Goal: Information Seeking & Learning: Learn about a topic

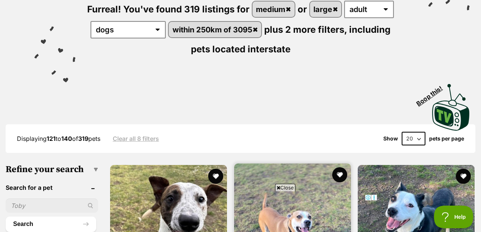
scroll to position [115, 0]
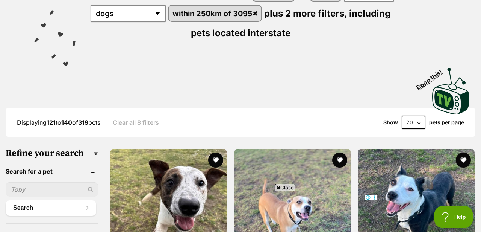
click at [287, 186] on span "Close" at bounding box center [285, 187] width 20 height 8
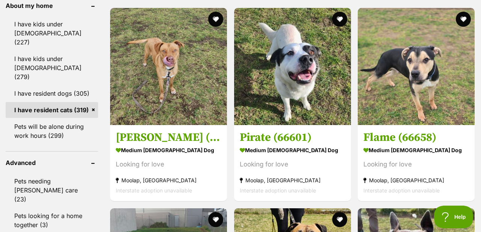
scroll to position [730, 0]
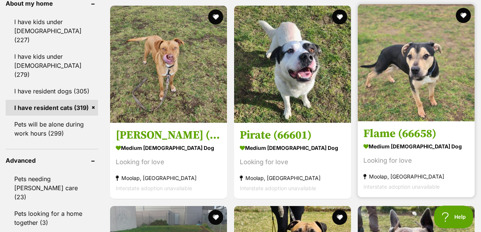
click at [378, 137] on h3 "Flame (66658)" at bounding box center [416, 133] width 106 height 14
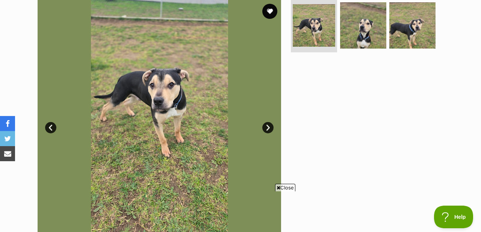
click at [286, 188] on span "Close" at bounding box center [285, 187] width 20 height 8
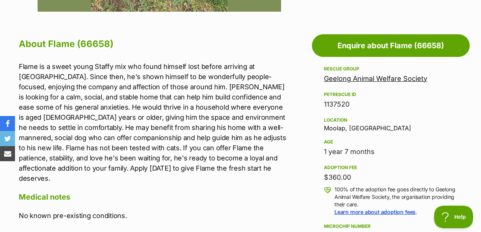
scroll to position [389, 0]
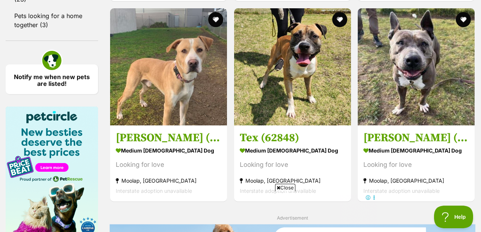
scroll to position [928, 0]
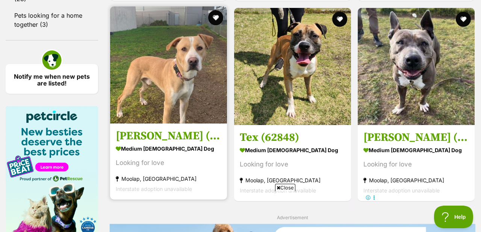
click at [176, 112] on img at bounding box center [168, 64] width 117 height 117
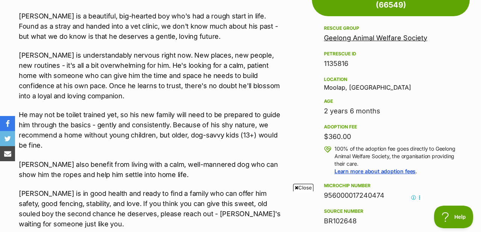
scroll to position [464, 0]
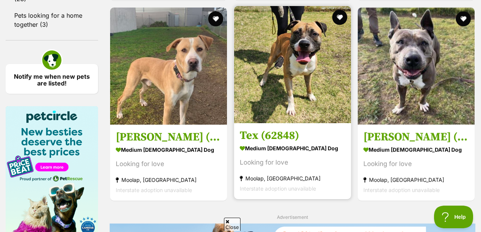
click at [325, 101] on img at bounding box center [292, 64] width 117 height 117
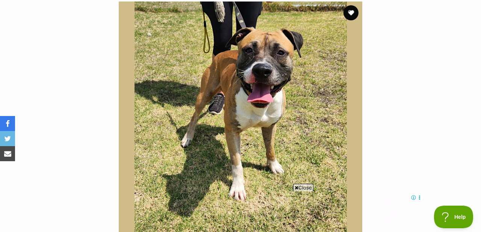
click at [306, 189] on span "Close" at bounding box center [303, 187] width 20 height 8
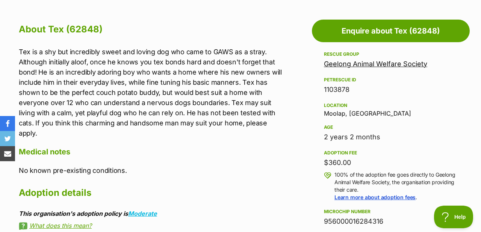
scroll to position [403, 0]
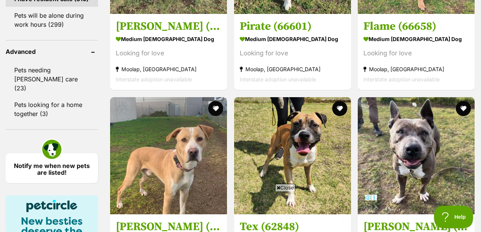
scroll to position [840, 0]
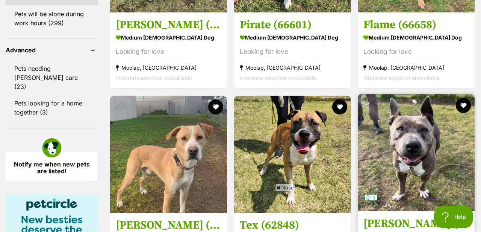
click at [380, 216] on h3 "Drita (64202)" at bounding box center [416, 223] width 106 height 14
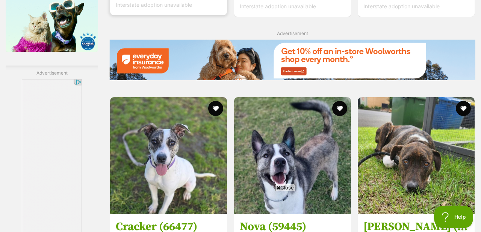
scroll to position [1125, 0]
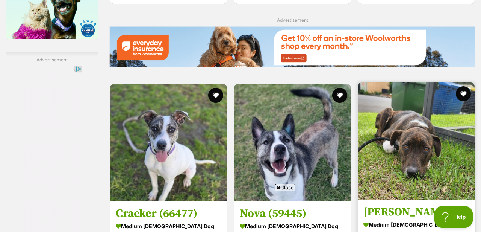
click at [376, 204] on h3 "[PERSON_NAME] (66121)" at bounding box center [416, 211] width 106 height 14
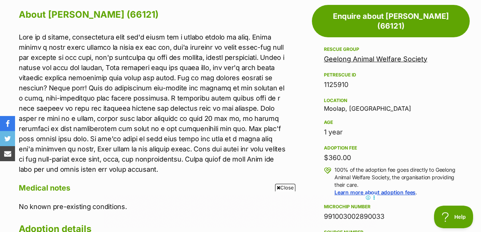
scroll to position [418, 0]
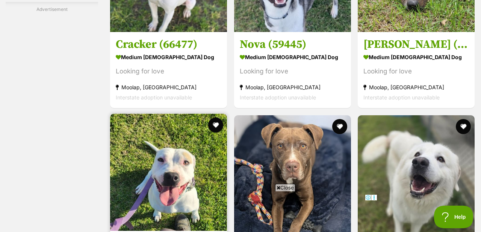
click at [190, 114] on img at bounding box center [168, 172] width 117 height 117
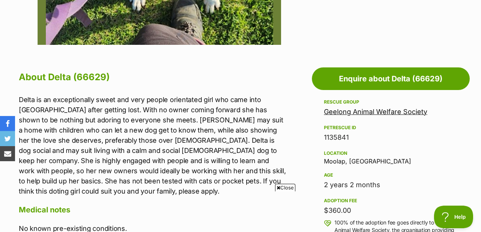
scroll to position [364, 0]
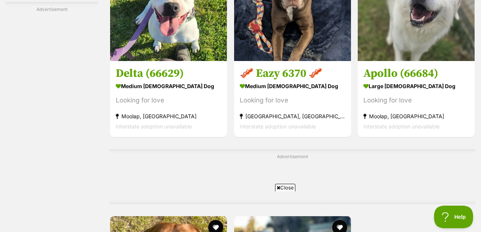
scroll to position [1469, 0]
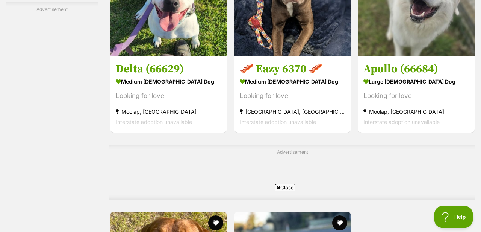
click at [289, 189] on span "Close" at bounding box center [285, 187] width 20 height 8
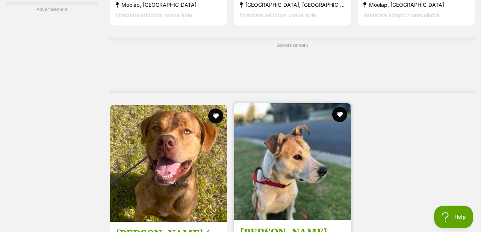
scroll to position [1608, 0]
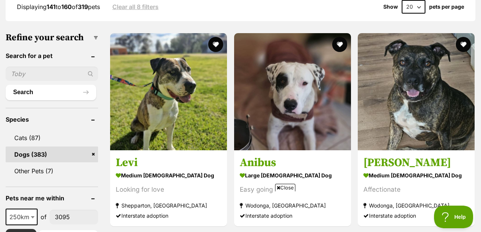
scroll to position [238, 0]
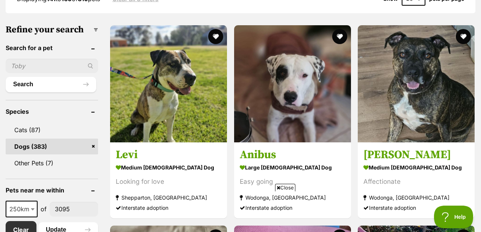
click at [290, 188] on span "Close" at bounding box center [285, 187] width 20 height 8
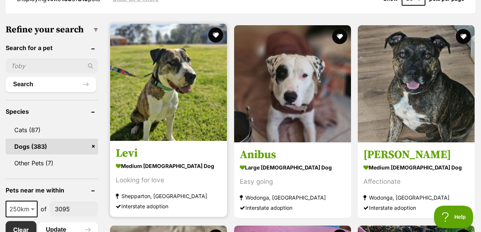
click at [176, 164] on strong "medium male Dog" at bounding box center [169, 165] width 106 height 11
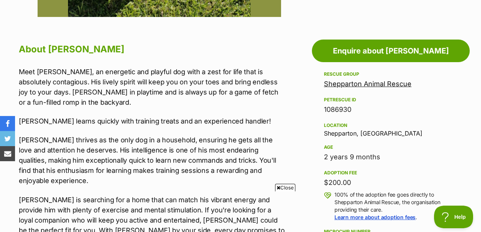
scroll to position [388, 0]
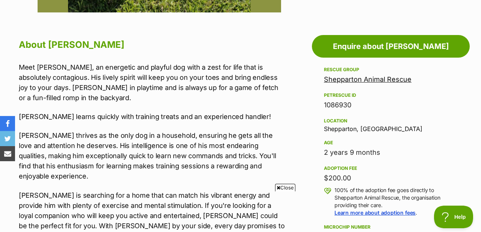
click at [288, 187] on span "Close" at bounding box center [285, 187] width 20 height 8
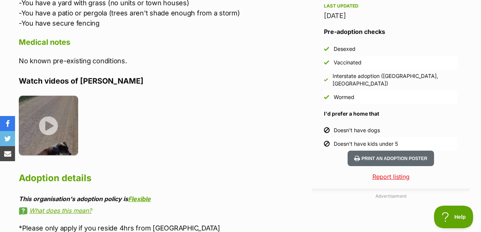
scroll to position [666, 0]
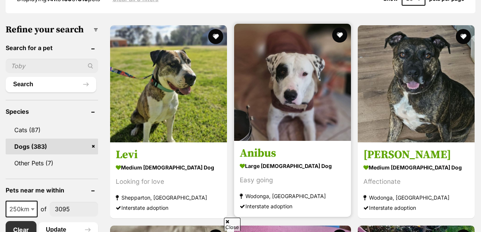
scroll to position [238, 0]
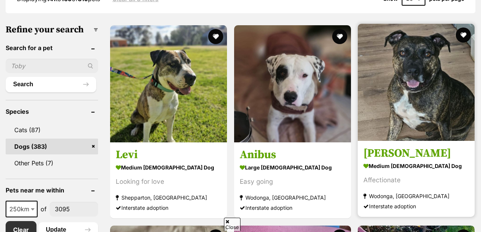
click at [382, 159] on h3 "[PERSON_NAME]" at bounding box center [416, 153] width 106 height 14
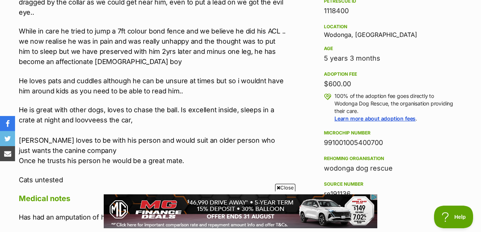
scroll to position [483, 0]
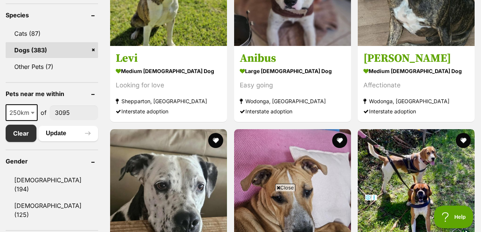
click at [287, 186] on span "Close" at bounding box center [285, 187] width 20 height 8
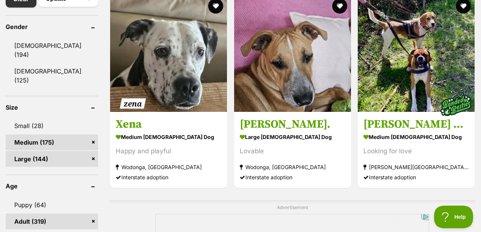
scroll to position [477, 0]
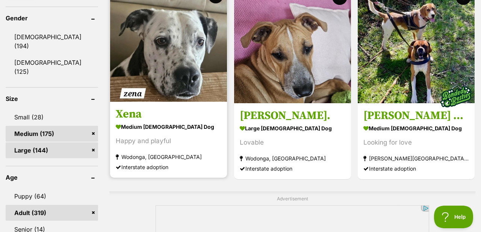
click at [170, 117] on h3 "Xena" at bounding box center [169, 114] width 106 height 14
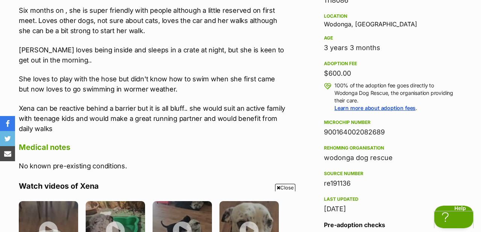
scroll to position [492, 0]
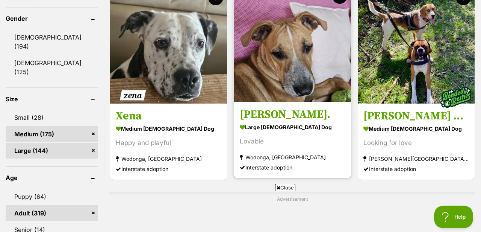
click at [279, 118] on h3 "Jackson." at bounding box center [293, 114] width 106 height 14
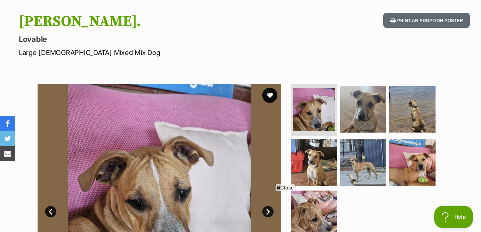
scroll to position [294, 0]
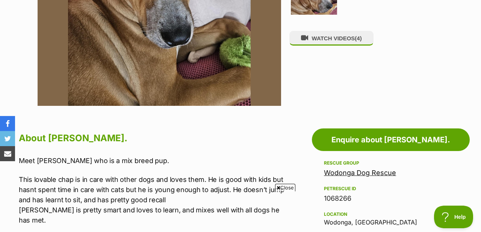
click at [286, 186] on span "Close" at bounding box center [285, 187] width 20 height 8
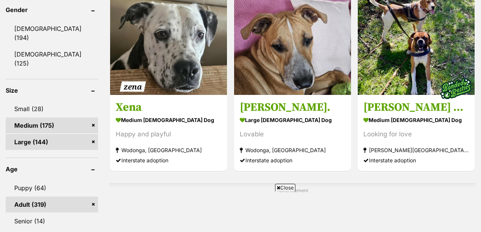
scroll to position [736, 0]
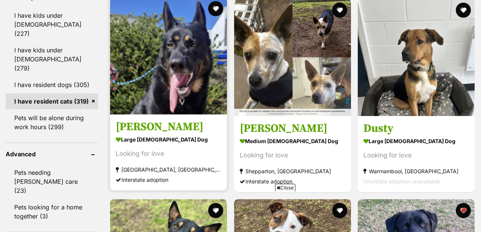
click at [169, 135] on strong "large male Dog" at bounding box center [169, 139] width 106 height 11
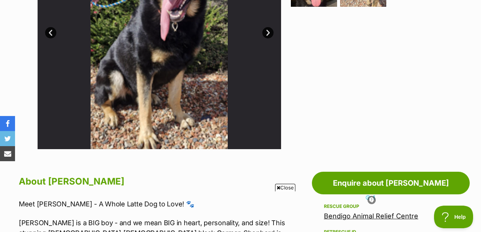
click at [288, 185] on span "Close" at bounding box center [285, 187] width 20 height 8
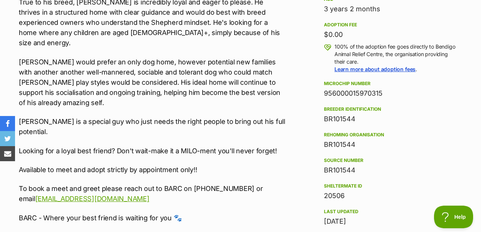
scroll to position [535, 0]
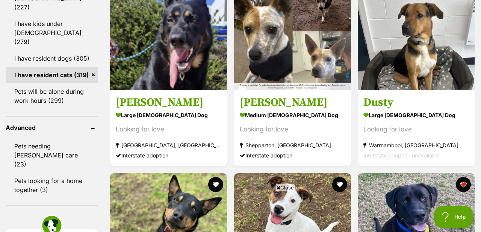
scroll to position [763, 0]
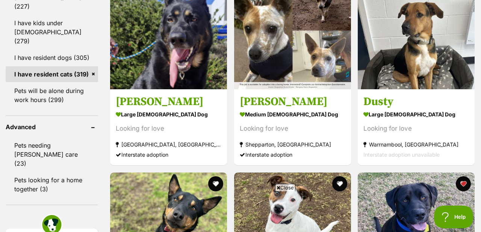
click at [292, 188] on span "Close" at bounding box center [285, 187] width 20 height 8
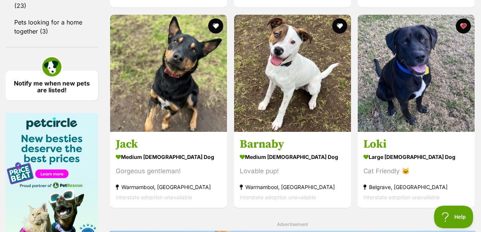
scroll to position [923, 0]
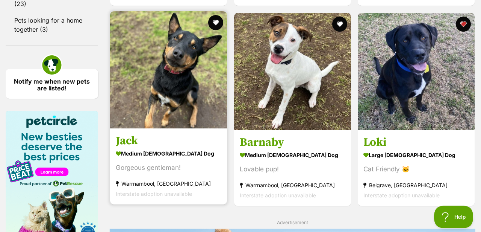
click at [158, 151] on strong "medium male Dog" at bounding box center [169, 153] width 106 height 11
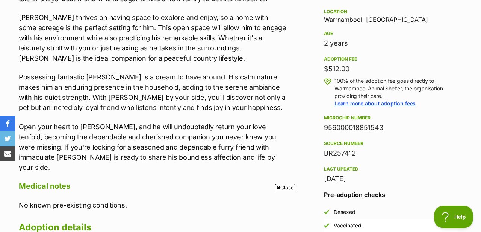
scroll to position [498, 0]
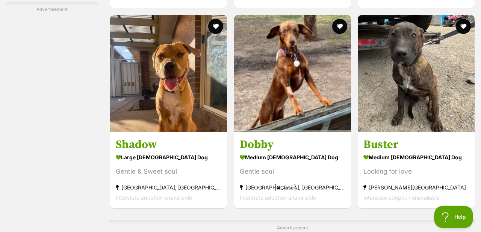
scroll to position [1394, 0]
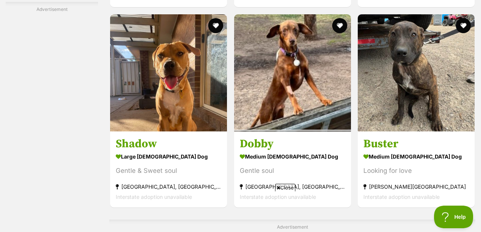
click at [289, 187] on span "Close" at bounding box center [285, 187] width 20 height 8
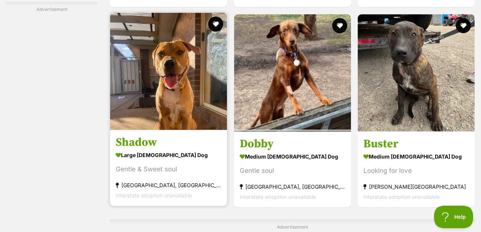
click at [153, 157] on strong "large [DEMOGRAPHIC_DATA] Dog" at bounding box center [169, 154] width 106 height 11
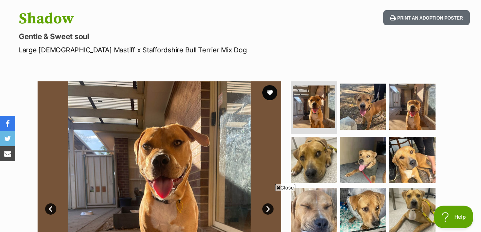
scroll to position [84, 0]
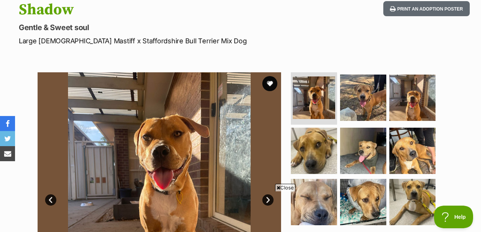
click at [281, 189] on span "Close" at bounding box center [285, 187] width 20 height 8
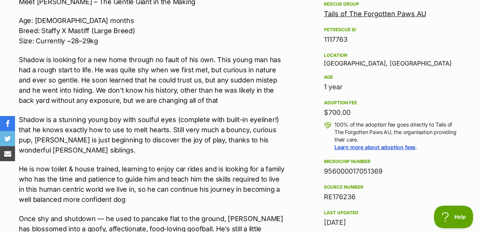
scroll to position [455, 0]
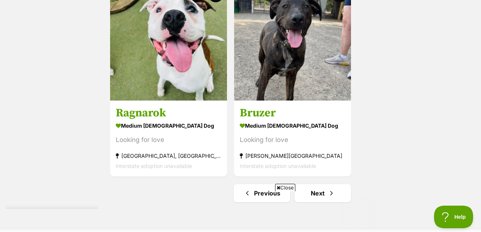
scroll to position [1700, 0]
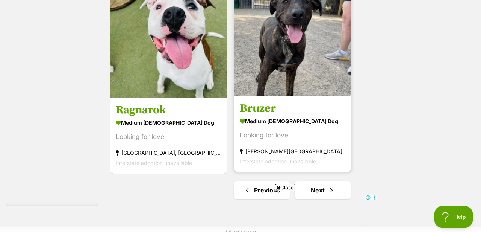
click at [260, 112] on h3 "Bruzer" at bounding box center [293, 108] width 106 height 14
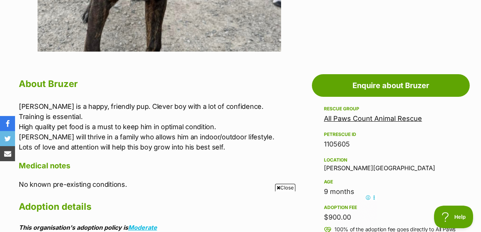
scroll to position [350, 0]
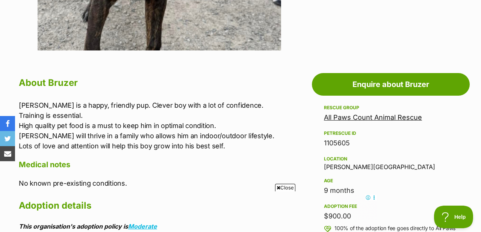
click at [286, 187] on span "Close" at bounding box center [285, 187] width 20 height 8
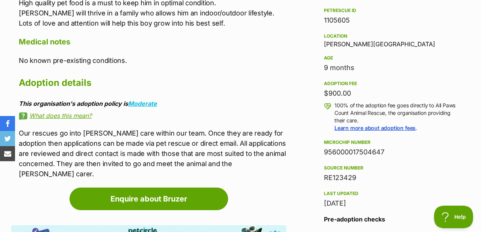
scroll to position [480, 0]
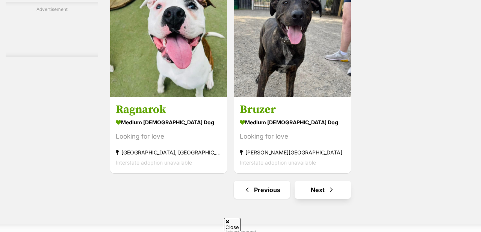
scroll to position [1700, 0]
click at [307, 196] on link "Next" at bounding box center [323, 189] width 56 height 18
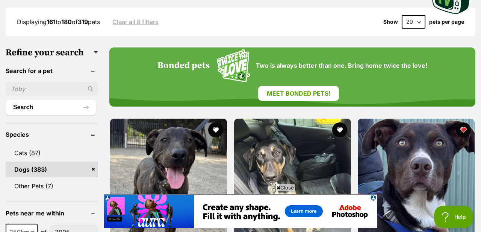
click at [284, 187] on span "Close" at bounding box center [285, 187] width 20 height 8
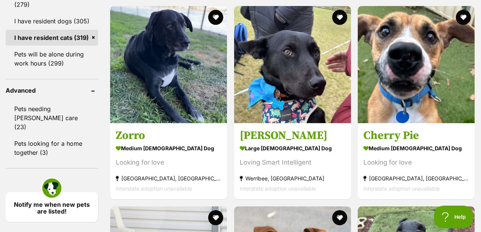
scroll to position [801, 0]
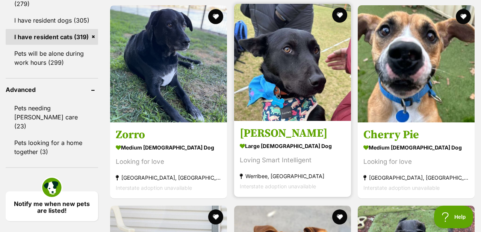
click at [264, 143] on strong "large female Dog" at bounding box center [293, 145] width 106 height 11
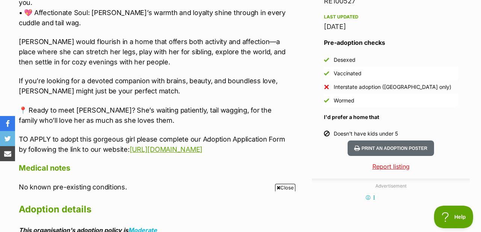
scroll to position [671, 0]
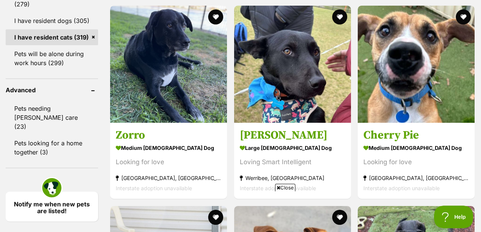
click at [288, 186] on span "Close" at bounding box center [285, 187] width 20 height 8
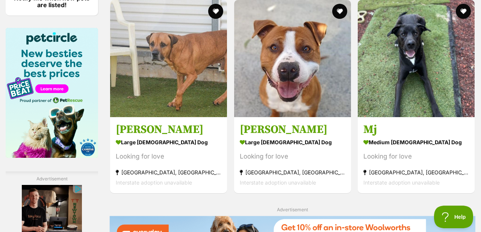
scroll to position [997, 0]
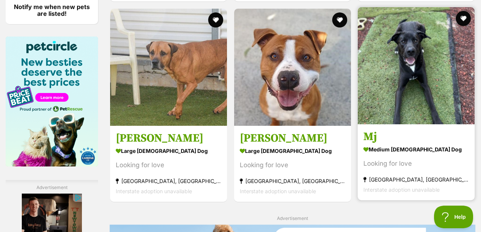
click at [392, 150] on strong "medium male Dog" at bounding box center [416, 149] width 106 height 11
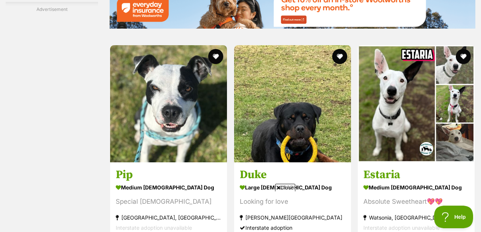
click at [288, 187] on span "Close" at bounding box center [285, 187] width 20 height 8
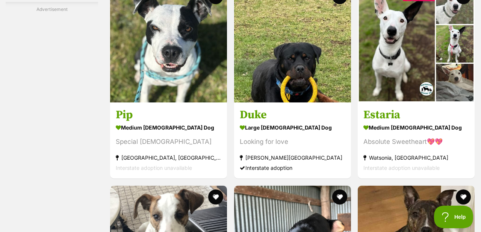
scroll to position [1293, 0]
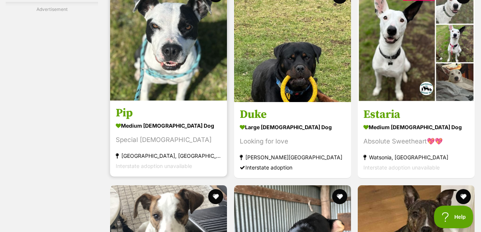
click at [168, 130] on strong "medium [DEMOGRAPHIC_DATA] Dog" at bounding box center [169, 125] width 106 height 11
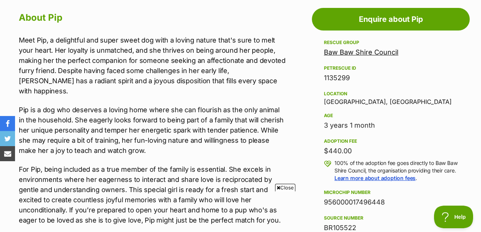
scroll to position [411, 0]
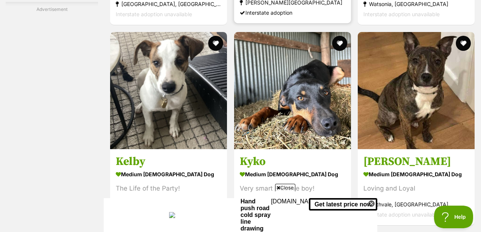
scroll to position [1451, 0]
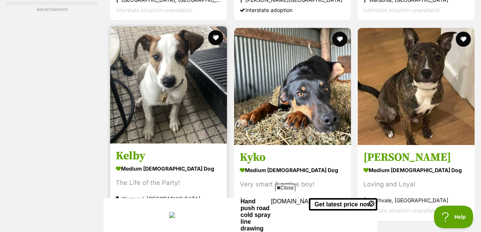
click at [185, 117] on img at bounding box center [168, 84] width 117 height 117
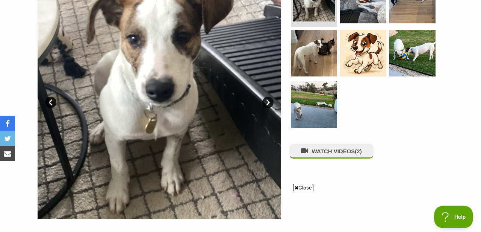
scroll to position [185, 0]
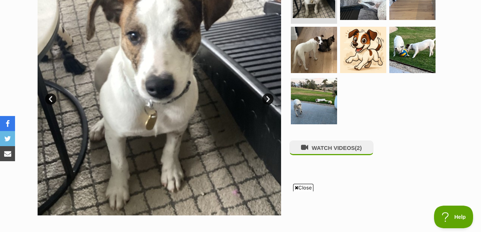
click at [268, 99] on link "Next" at bounding box center [267, 98] width 11 height 11
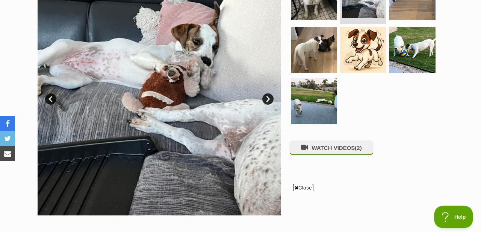
click at [268, 99] on link "Next" at bounding box center [267, 98] width 11 height 11
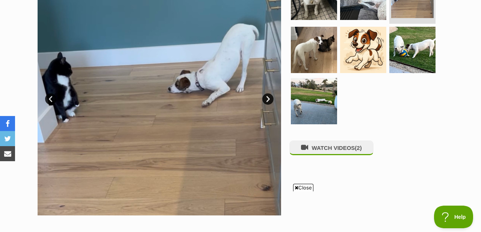
click at [268, 99] on link "Next" at bounding box center [267, 98] width 11 height 11
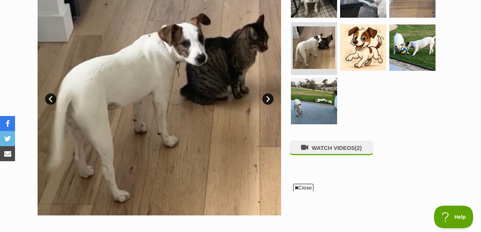
click at [268, 99] on link "Next" at bounding box center [267, 98] width 11 height 11
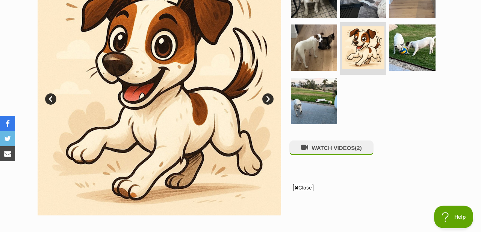
click at [268, 99] on link "Next" at bounding box center [267, 98] width 11 height 11
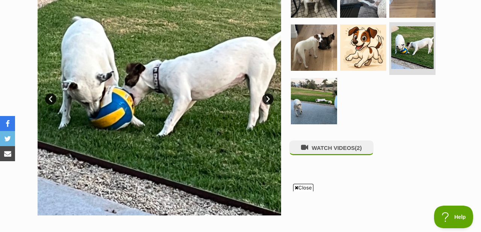
click at [268, 99] on link "Next" at bounding box center [267, 98] width 11 height 11
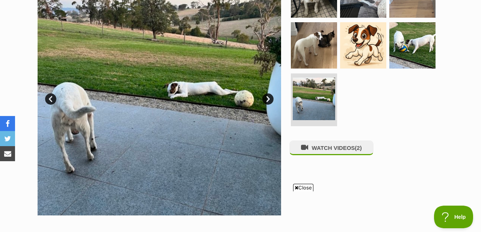
click at [268, 99] on link "Next" at bounding box center [267, 98] width 11 height 11
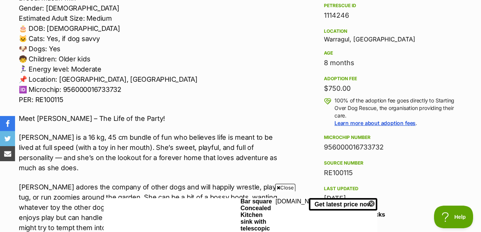
scroll to position [470, 0]
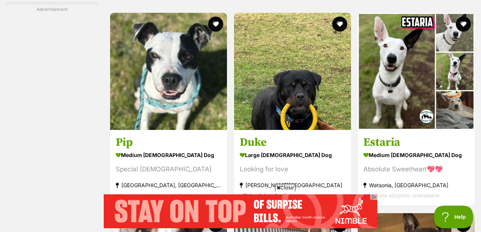
scroll to position [1262, 0]
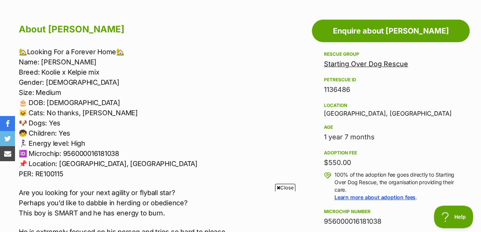
scroll to position [404, 0]
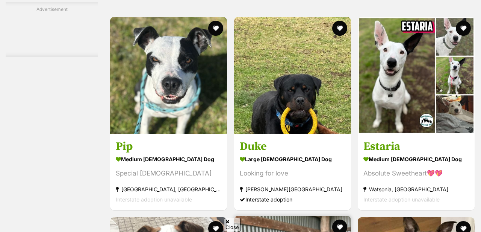
scroll to position [1262, 0]
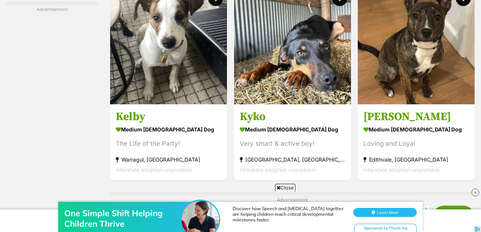
scroll to position [1490, 0]
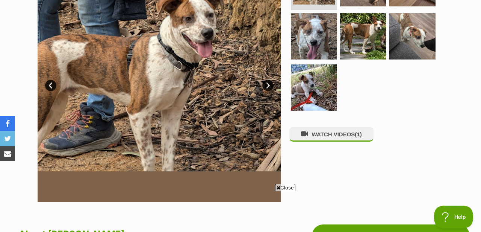
scroll to position [203, 0]
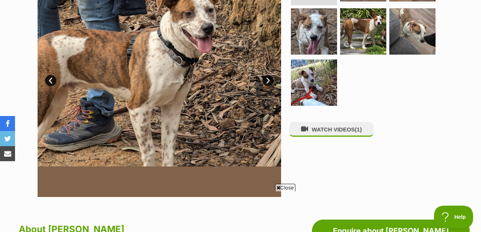
click at [290, 189] on span "Close" at bounding box center [285, 187] width 20 height 8
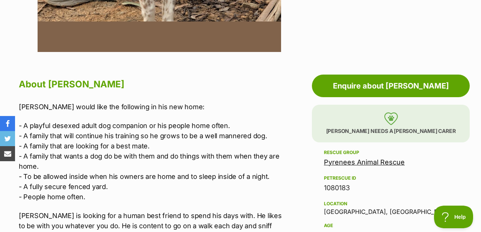
scroll to position [348, 0]
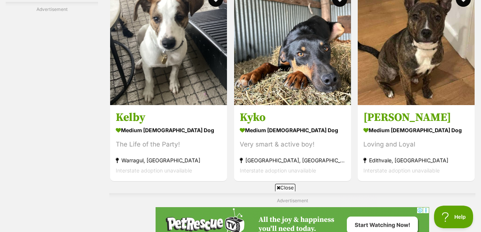
click at [288, 188] on span "Close" at bounding box center [285, 187] width 20 height 8
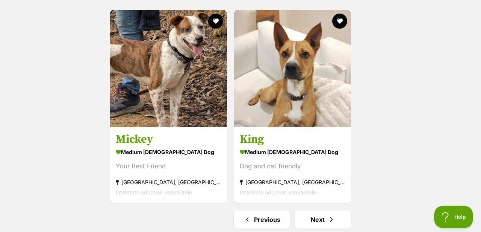
scroll to position [1743, 0]
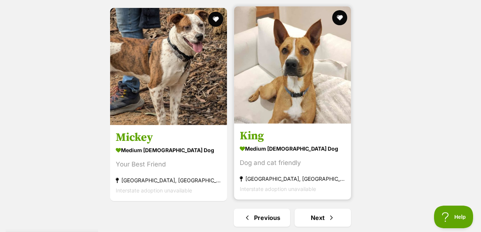
click at [264, 146] on link "King medium male Dog Dog and cat friendly Ballarat Central, VIC Interstate adop…" at bounding box center [292, 161] width 117 height 76
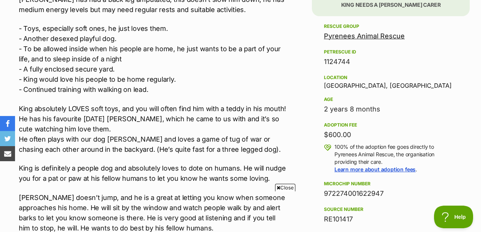
scroll to position [489, 0]
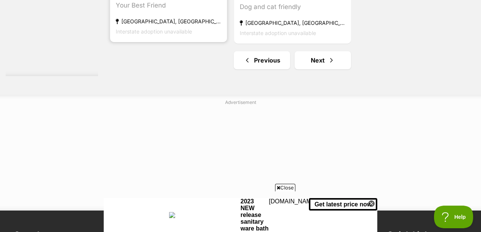
scroll to position [1902, 0]
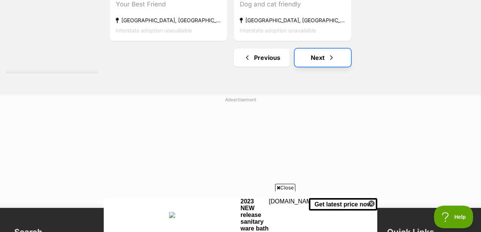
click at [312, 63] on link "Next" at bounding box center [323, 57] width 56 height 18
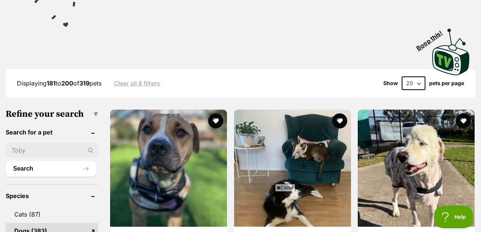
scroll to position [156, 0]
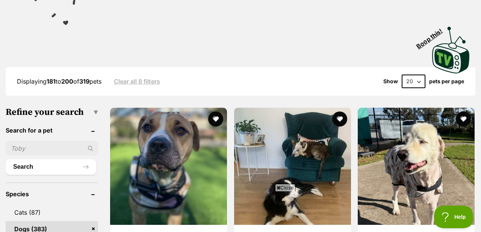
click at [283, 187] on span "Close" at bounding box center [285, 187] width 20 height 8
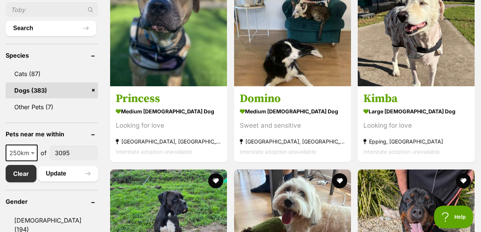
scroll to position [295, 0]
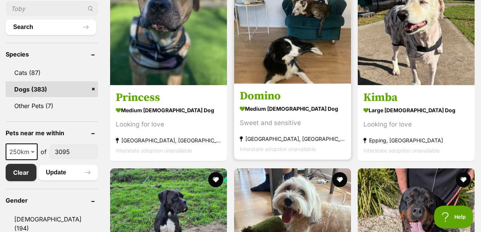
click at [269, 121] on div "Sweet and sensitive" at bounding box center [293, 123] width 106 height 10
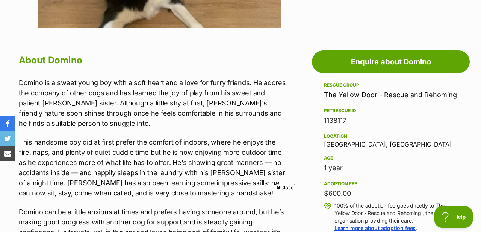
scroll to position [383, 0]
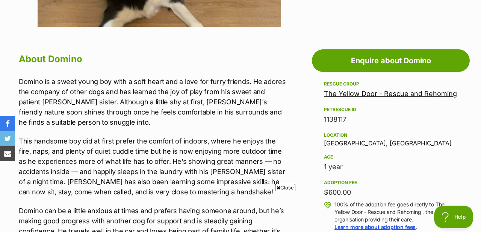
click at [285, 185] on span "Close" at bounding box center [285, 187] width 20 height 8
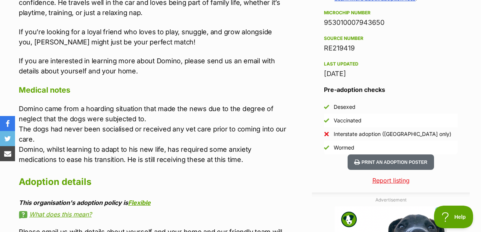
scroll to position [612, 0]
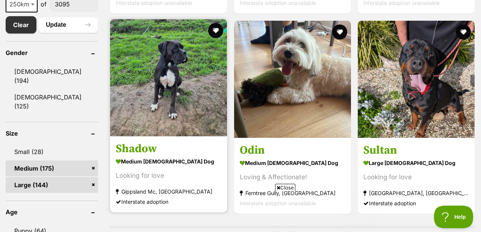
click at [178, 124] on img at bounding box center [168, 77] width 117 height 117
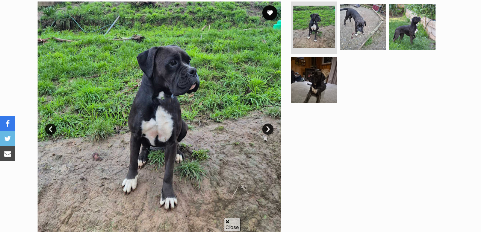
scroll to position [159, 0]
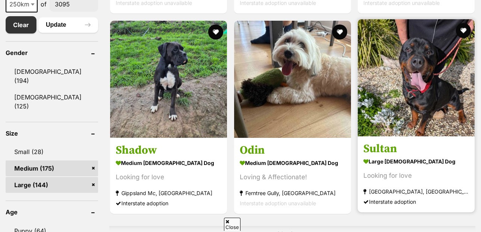
scroll to position [443, 0]
click at [392, 167] on strong "large [DEMOGRAPHIC_DATA] Dog" at bounding box center [416, 161] width 106 height 11
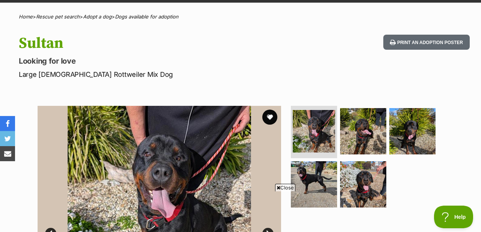
scroll to position [53, 0]
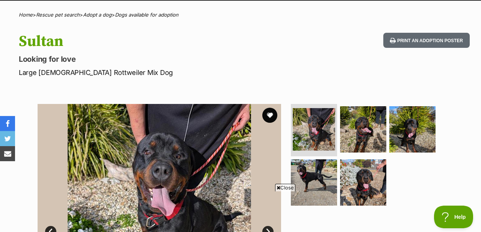
click at [288, 189] on span "Close" at bounding box center [285, 187] width 20 height 8
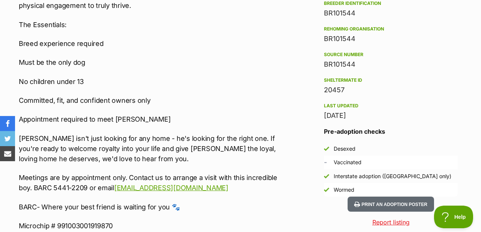
scroll to position [644, 0]
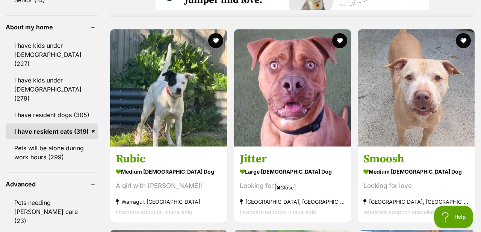
click at [285, 187] on span "Close" at bounding box center [285, 187] width 20 height 8
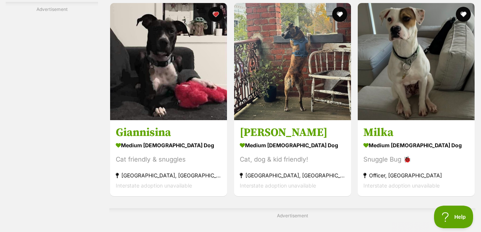
scroll to position [1406, 0]
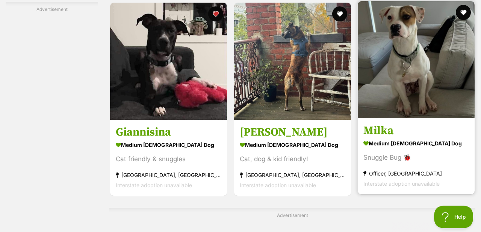
click at [382, 138] on h3 "Milka" at bounding box center [416, 130] width 106 height 14
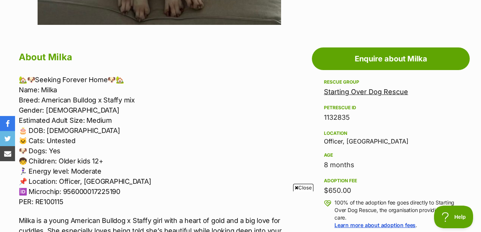
scroll to position [378, 0]
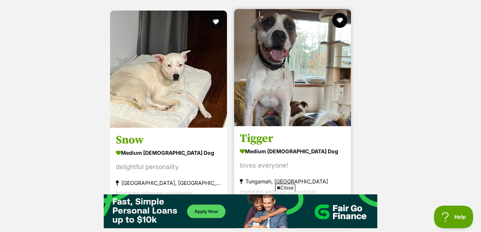
click at [262, 139] on h3 "Tigger" at bounding box center [293, 138] width 106 height 14
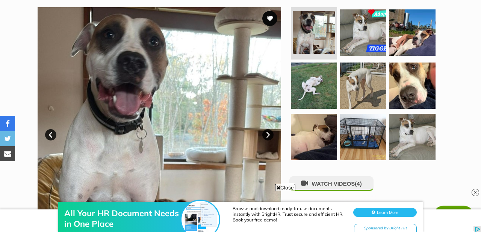
scroll to position [140, 0]
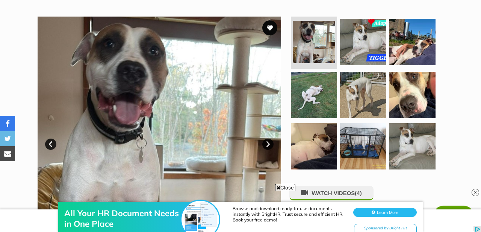
click at [267, 143] on link "Next" at bounding box center [267, 143] width 11 height 11
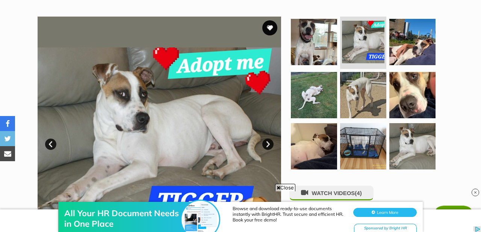
click at [267, 143] on link "Next" at bounding box center [267, 143] width 11 height 11
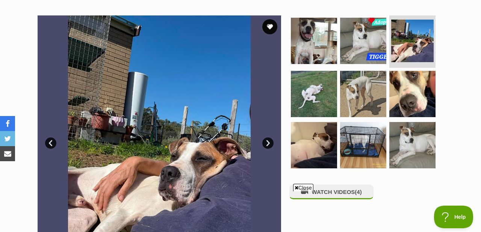
scroll to position [139, 0]
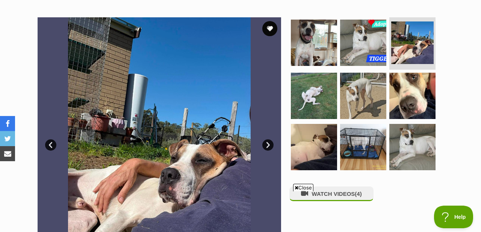
click at [268, 143] on link "Next" at bounding box center [267, 144] width 11 height 11
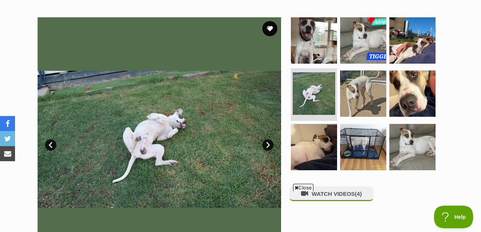
click at [268, 143] on link "Next" at bounding box center [267, 144] width 11 height 11
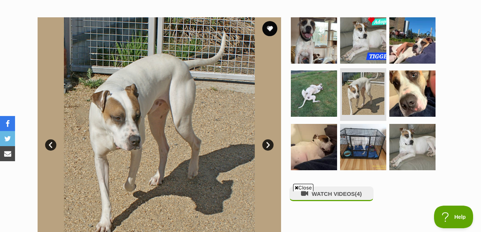
click at [268, 143] on link "Next" at bounding box center [267, 144] width 11 height 11
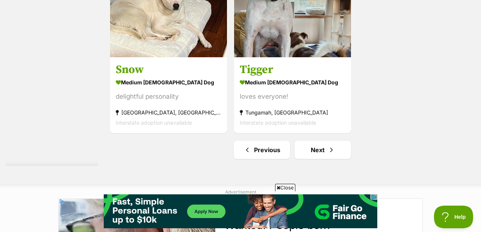
scroll to position [1765, 0]
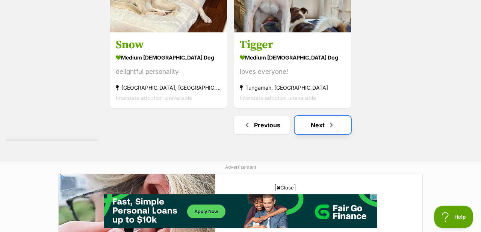
click at [306, 126] on link "Next" at bounding box center [323, 125] width 56 height 18
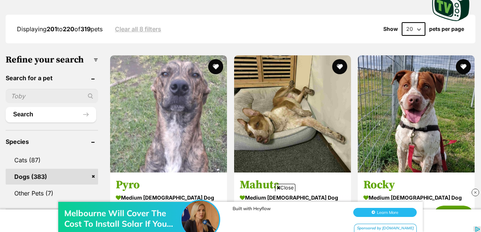
scroll to position [239, 0]
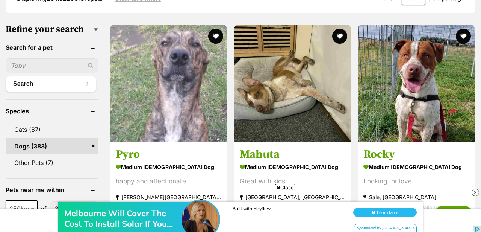
click at [285, 187] on div "Melbourne Will Cover The Cost To Install Solar If You Live In These Postcodes B…" at bounding box center [240, 208] width 481 height 45
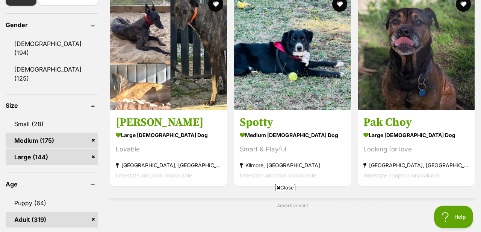
scroll to position [477, 0]
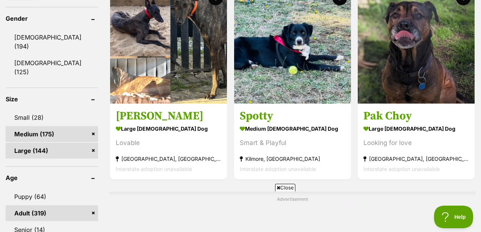
click at [288, 184] on span "Close" at bounding box center [285, 187] width 20 height 8
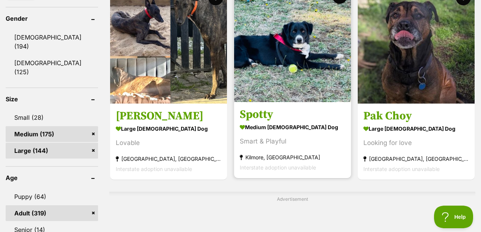
click at [264, 119] on h3 "Spotty" at bounding box center [293, 114] width 106 height 14
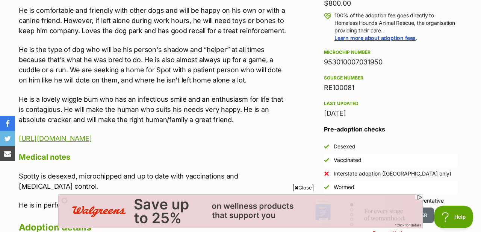
scroll to position [580, 0]
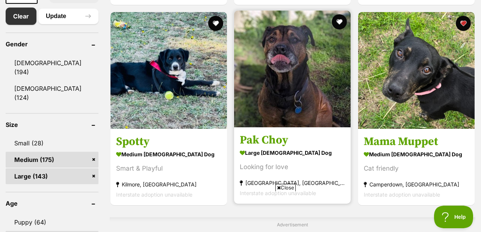
scroll to position [452, 0]
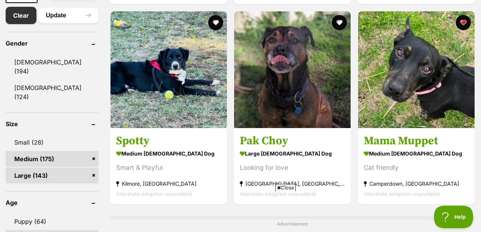
click at [289, 189] on span "Close" at bounding box center [286, 187] width 20 height 8
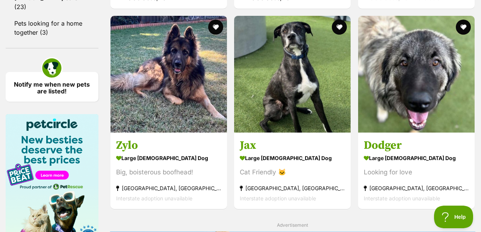
scroll to position [921, 0]
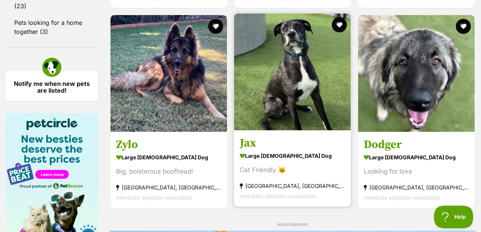
click at [269, 158] on strong "large male Dog" at bounding box center [292, 155] width 105 height 11
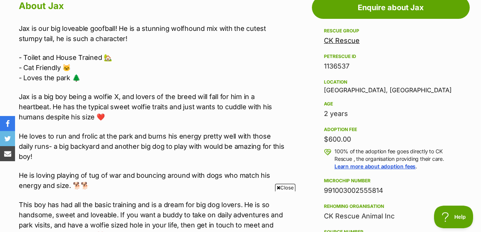
click at [286, 188] on span "Close" at bounding box center [285, 187] width 20 height 8
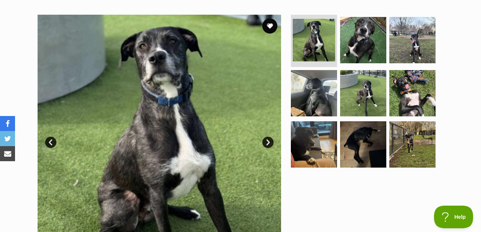
scroll to position [141, 0]
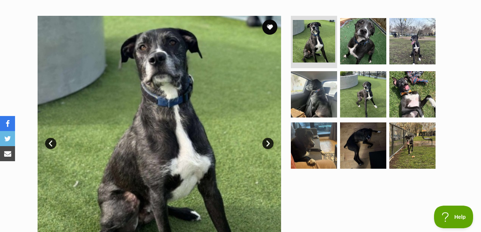
click at [268, 143] on link "Next" at bounding box center [267, 143] width 11 height 11
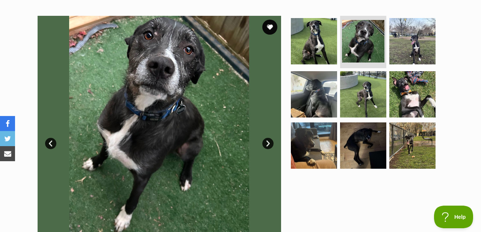
click at [268, 143] on link "Next" at bounding box center [267, 143] width 11 height 11
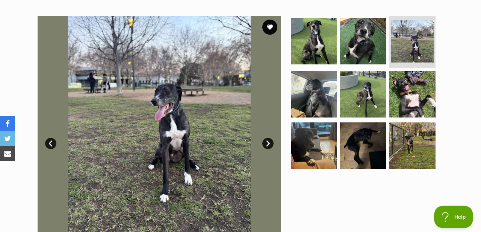
click at [268, 143] on link "Next" at bounding box center [267, 143] width 11 height 11
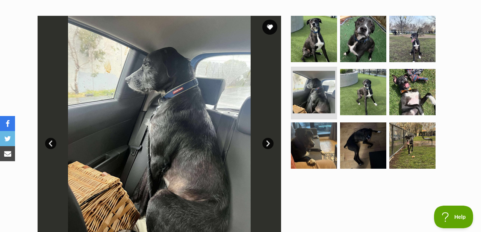
click at [268, 143] on link "Next" at bounding box center [267, 143] width 11 height 11
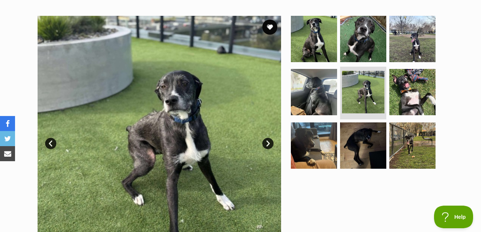
click at [269, 143] on link "Next" at bounding box center [267, 143] width 11 height 11
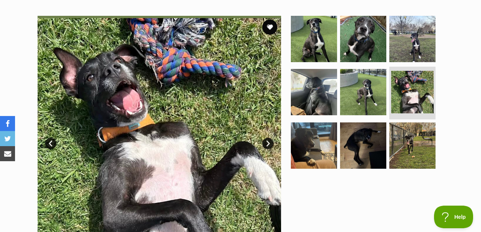
click at [269, 143] on link "Next" at bounding box center [267, 143] width 11 height 11
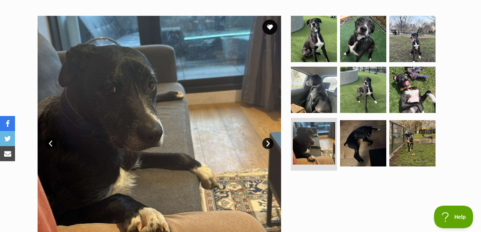
click at [269, 143] on link "Next" at bounding box center [267, 143] width 11 height 11
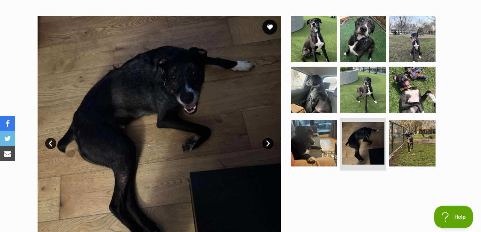
click at [269, 143] on link "Next" at bounding box center [267, 143] width 11 height 11
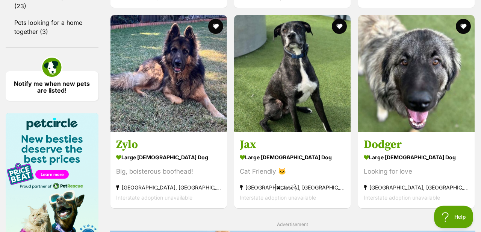
click at [289, 188] on span "Close" at bounding box center [285, 187] width 20 height 8
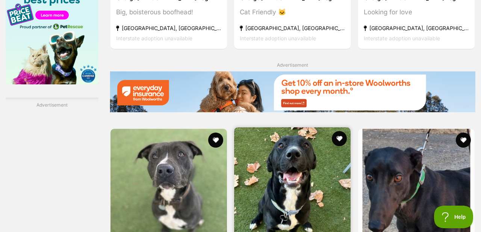
scroll to position [1080, 0]
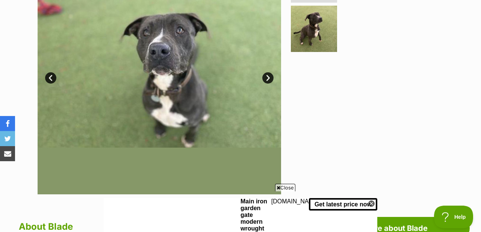
scroll to position [229, 0]
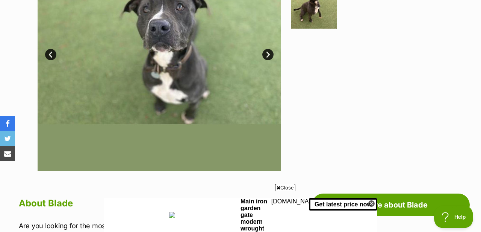
click at [287, 186] on span "Close" at bounding box center [285, 187] width 20 height 8
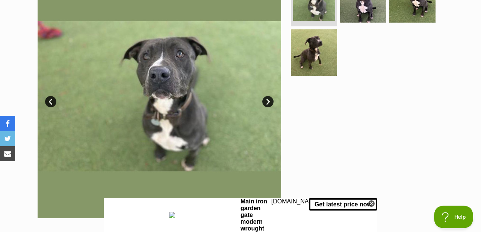
scroll to position [155, 0]
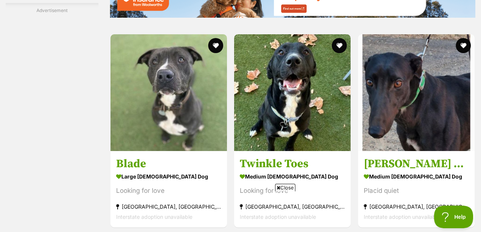
scroll to position [1174, 0]
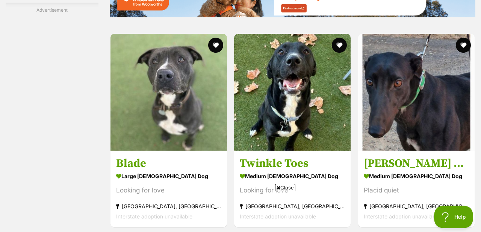
click at [291, 187] on span "Close" at bounding box center [285, 187] width 20 height 8
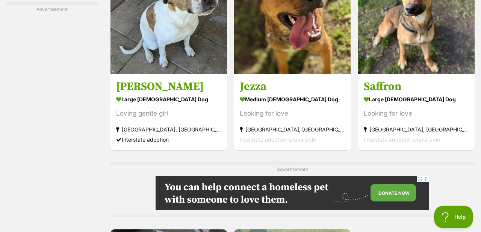
scroll to position [1455, 0]
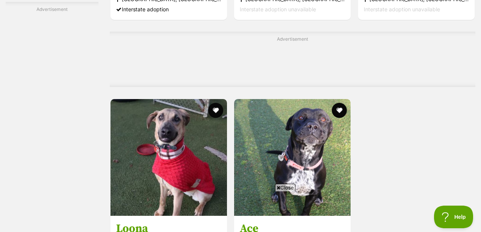
scroll to position [1587, 0]
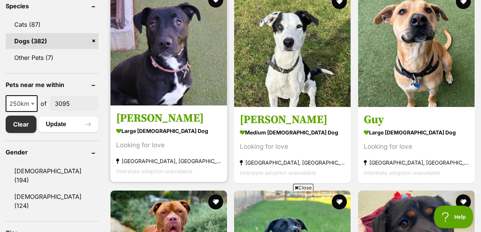
scroll to position [344, 0]
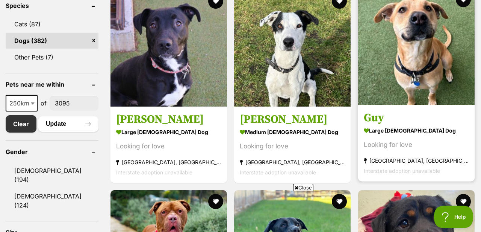
click at [396, 101] on img at bounding box center [416, 46] width 117 height 117
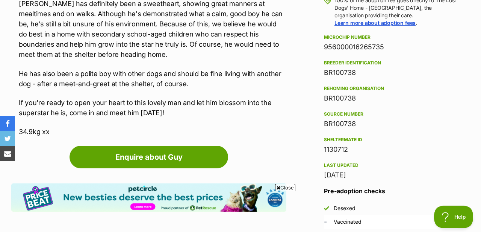
scroll to position [598, 0]
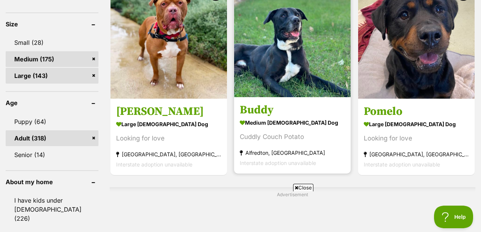
click at [262, 115] on h3 "Buddy" at bounding box center [292, 110] width 105 height 14
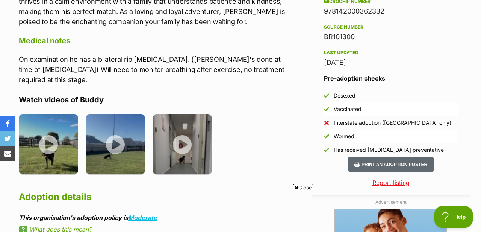
scroll to position [642, 0]
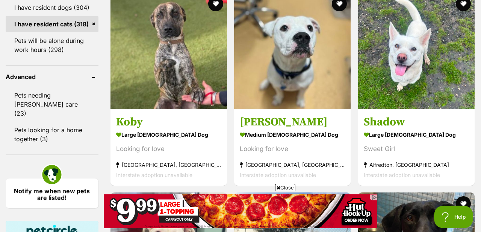
scroll to position [815, 0]
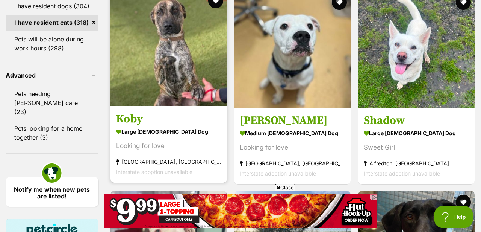
click at [185, 84] on img at bounding box center [169, 47] width 117 height 117
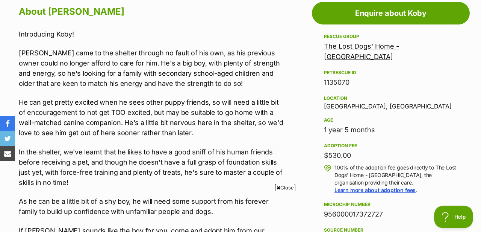
scroll to position [422, 0]
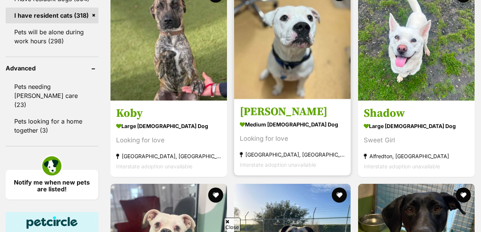
scroll to position [814, 0]
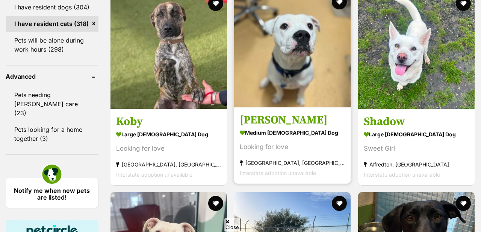
click at [265, 135] on strong "medium [DEMOGRAPHIC_DATA] Dog" at bounding box center [292, 132] width 105 height 11
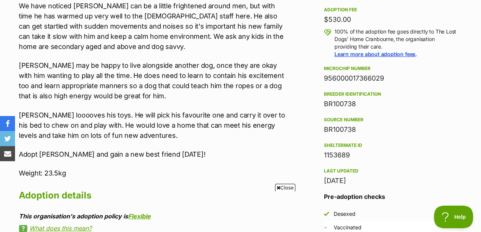
scroll to position [573, 0]
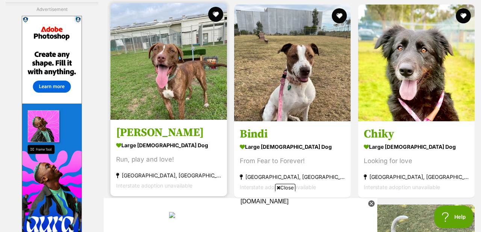
scroll to position [1283, 0]
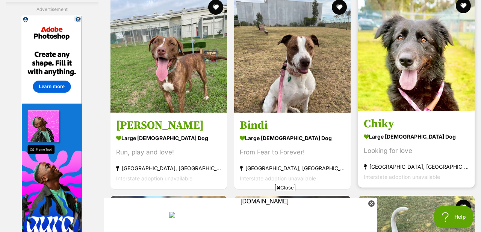
click at [399, 101] on img at bounding box center [416, 52] width 117 height 117
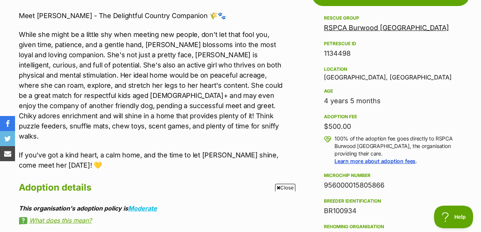
scroll to position [441, 0]
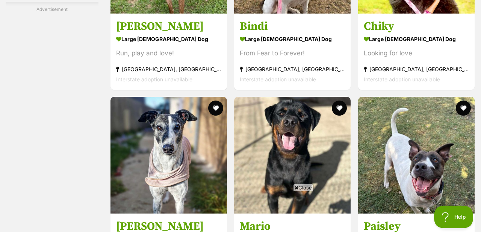
scroll to position [1379, 0]
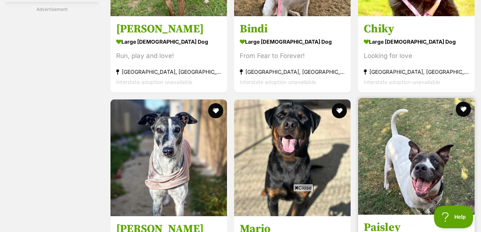
click at [377, 220] on h3 "Paisley" at bounding box center [416, 227] width 105 height 14
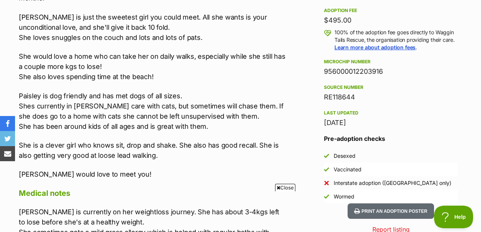
scroll to position [554, 0]
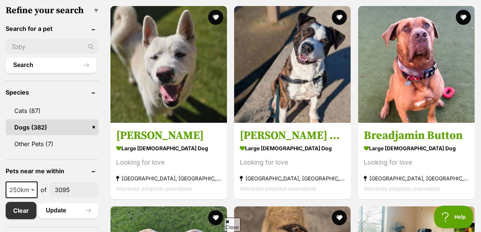
scroll to position [258, 0]
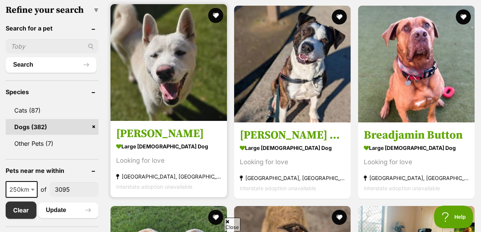
click at [168, 97] on img at bounding box center [169, 62] width 117 height 117
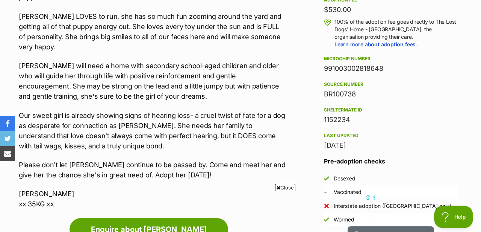
scroll to position [566, 0]
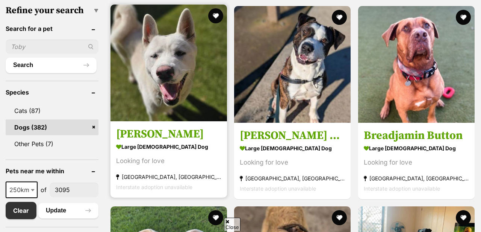
scroll to position [257, 0]
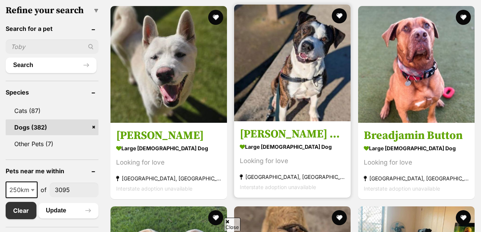
click at [273, 133] on h3 "[PERSON_NAME] Bone" at bounding box center [292, 134] width 105 height 14
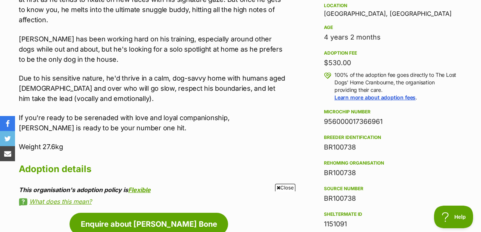
scroll to position [519, 0]
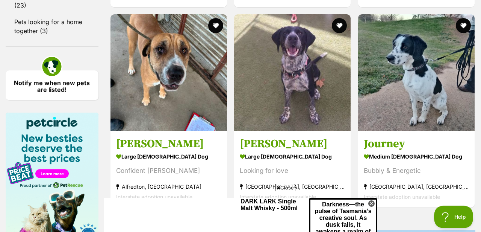
scroll to position [923, 0]
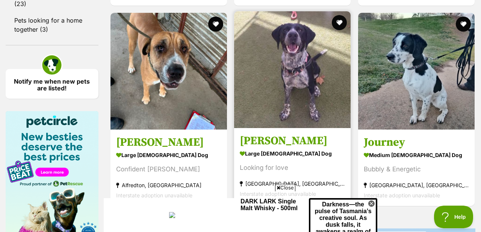
click at [270, 83] on img at bounding box center [292, 69] width 117 height 117
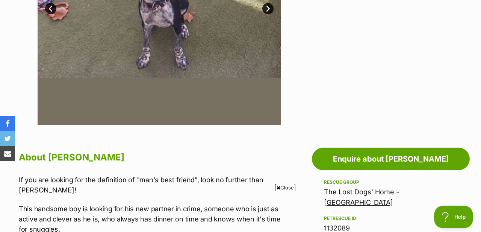
scroll to position [277, 0]
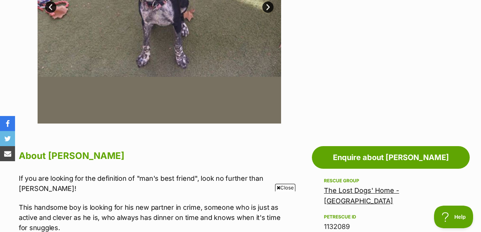
click at [286, 186] on span "Close" at bounding box center [285, 187] width 20 height 8
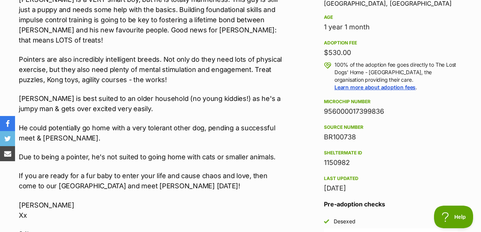
scroll to position [524, 0]
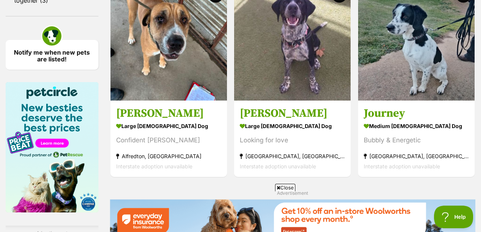
click at [285, 188] on span "Close" at bounding box center [285, 187] width 20 height 8
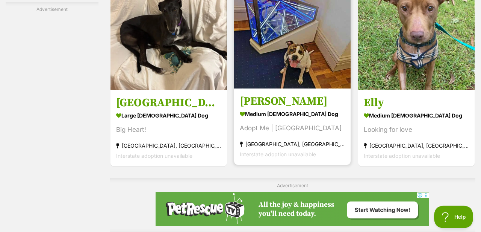
scroll to position [1438, 0]
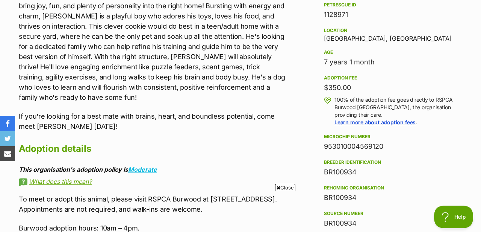
scroll to position [483, 0]
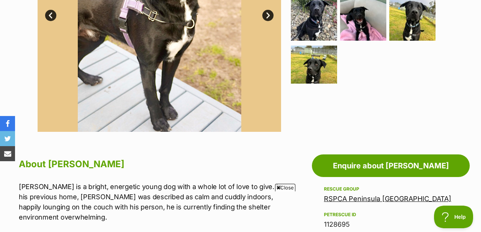
click at [287, 187] on span "Close" at bounding box center [285, 187] width 20 height 8
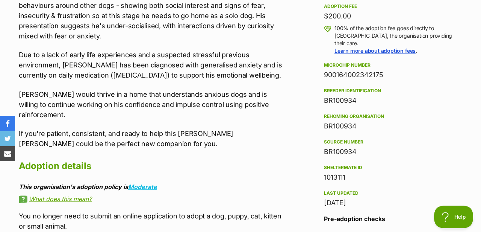
scroll to position [559, 0]
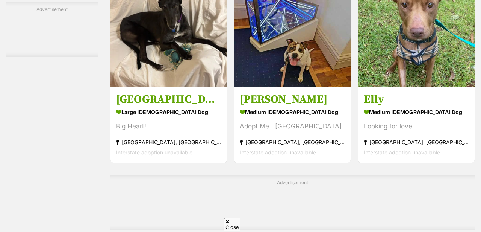
scroll to position [1438, 0]
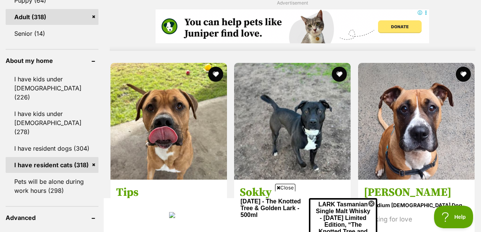
scroll to position [674, 0]
